Goal: Information Seeking & Learning: Learn about a topic

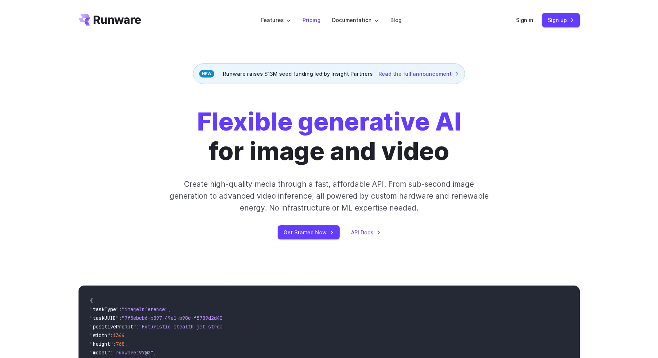
click at [315, 21] on link "Pricing" at bounding box center [311, 20] width 18 height 8
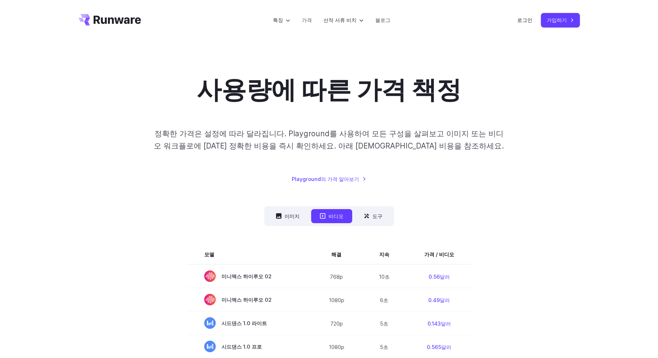
click at [434, 130] on font "정확한 가격은 설정에 따라 달라집니다. Playground를 사용하여 모든 구성을 살펴보고 이미지 또는 비디오 워크플로에 대한 정확한 비용을 …" at bounding box center [329, 139] width 350 height 21
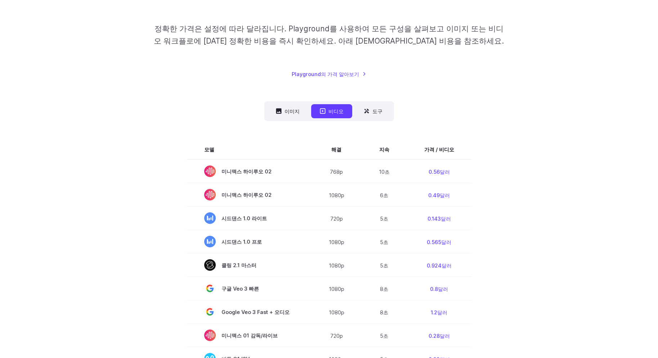
scroll to position [108, 0]
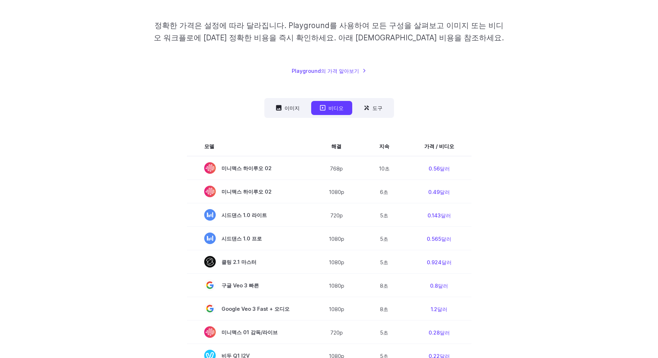
click at [275, 115] on nav "이미지 비디오 도구 *** *** **" at bounding box center [329, 108] width 130 height 20
click at [284, 109] on button "이미지" at bounding box center [287, 108] width 41 height 14
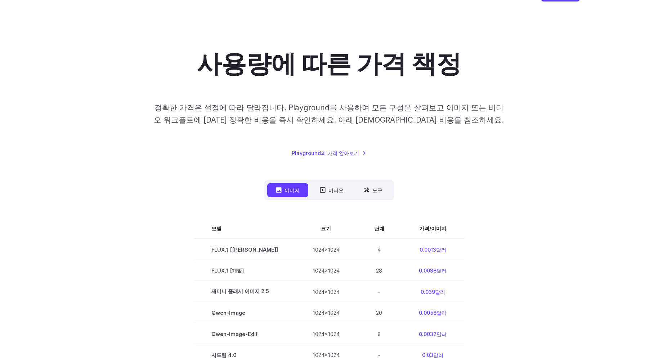
scroll to position [0, 0]
